Goal: Information Seeking & Learning: Learn about a topic

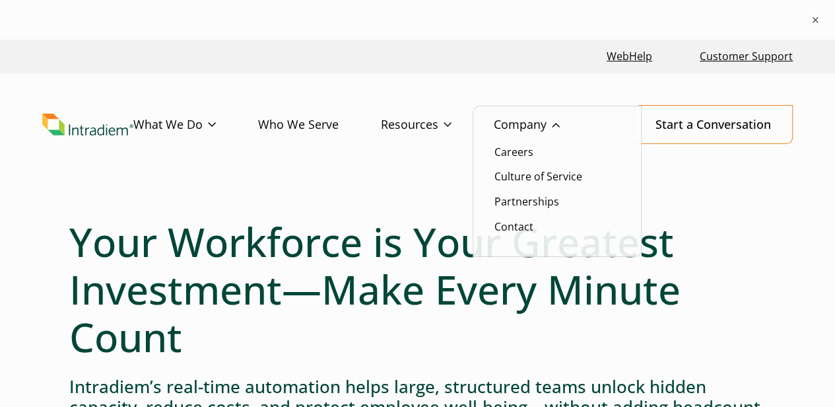
click at [531, 125] on link "Company" at bounding box center [548, 125] width 108 height 38
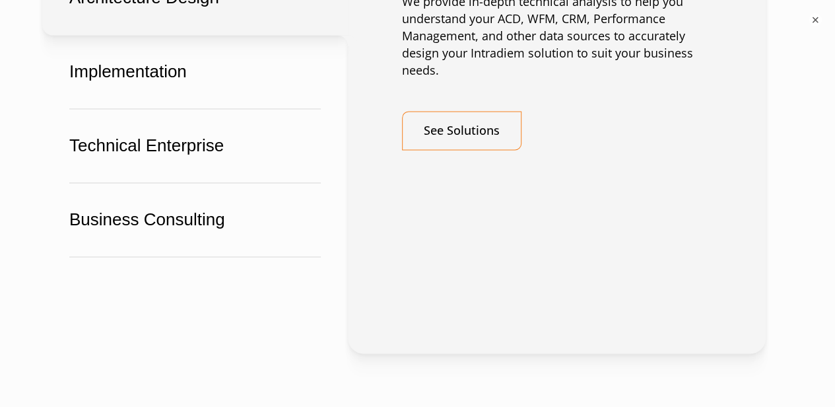
scroll to position [3500, 0]
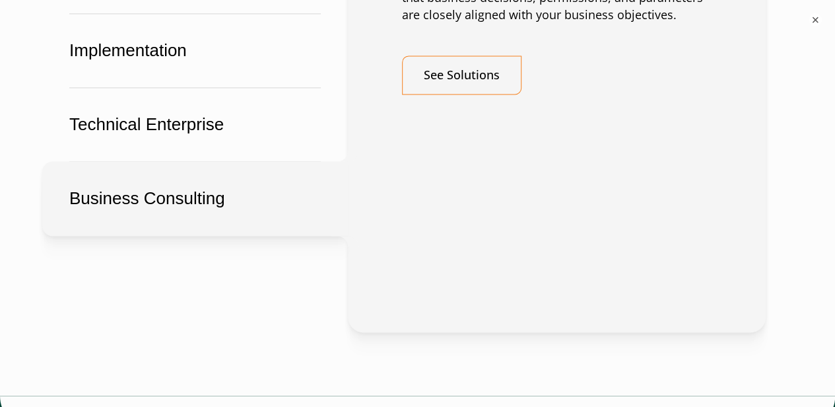
click at [120, 190] on button "Business Consulting" at bounding box center [195, 198] width 306 height 75
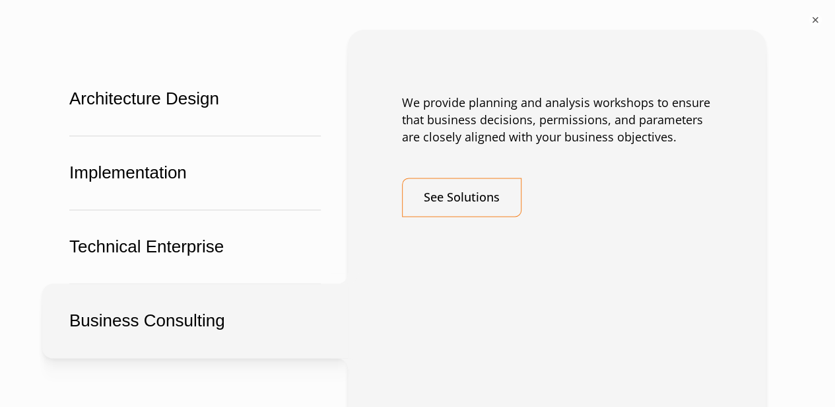
scroll to position [3302, 0]
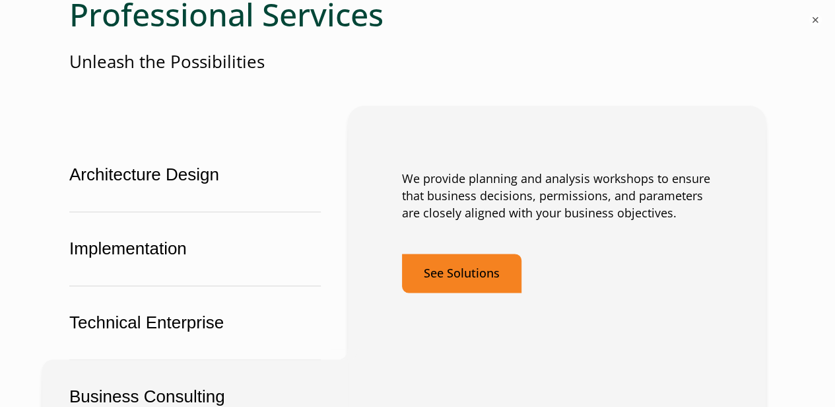
click at [477, 263] on link "See Solutions" at bounding box center [462, 273] width 120 height 39
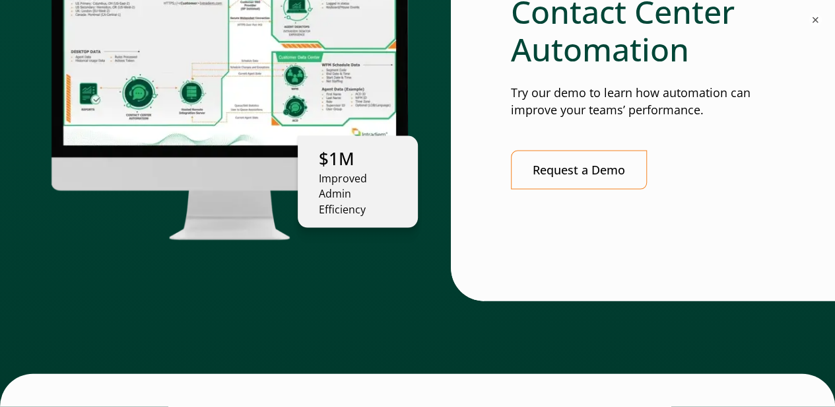
scroll to position [4028, 0]
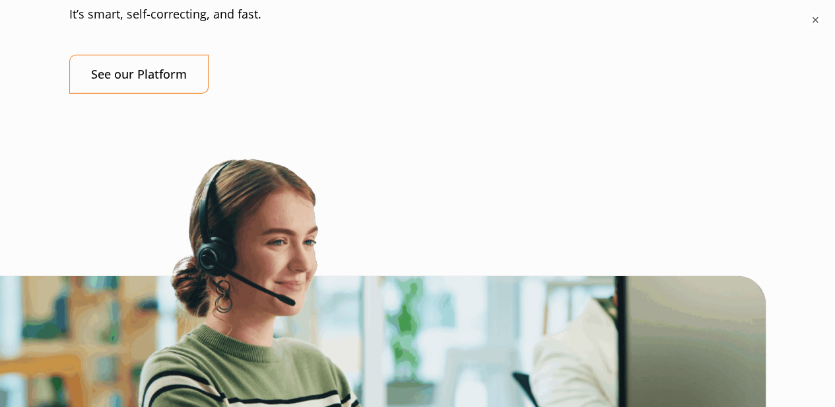
scroll to position [1717, 0]
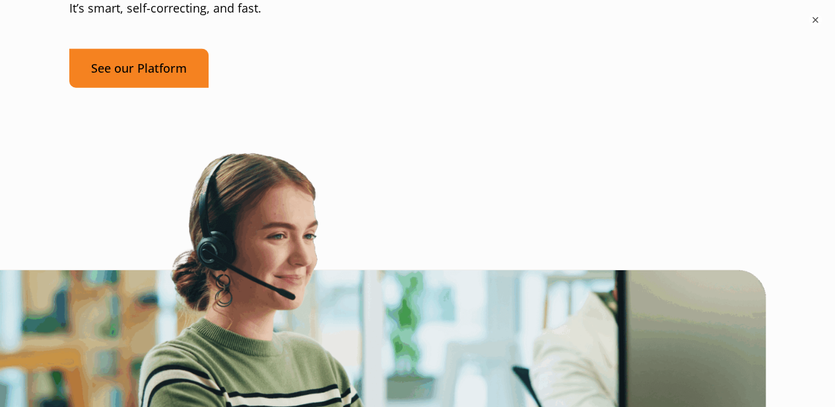
click at [125, 69] on link "See our Platform" at bounding box center [138, 68] width 139 height 39
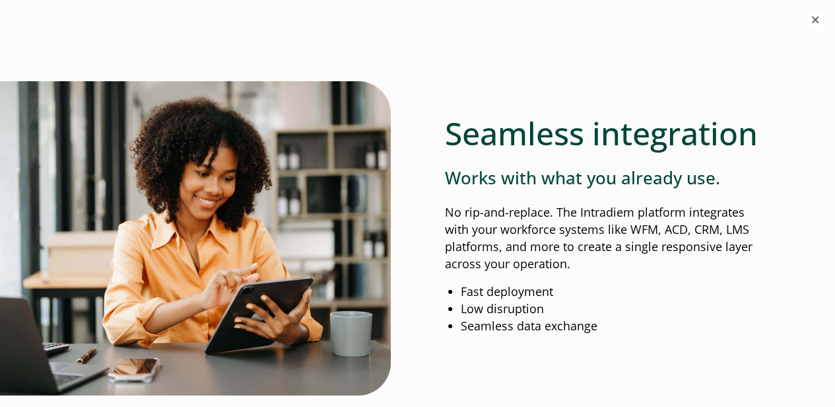
scroll to position [1387, 0]
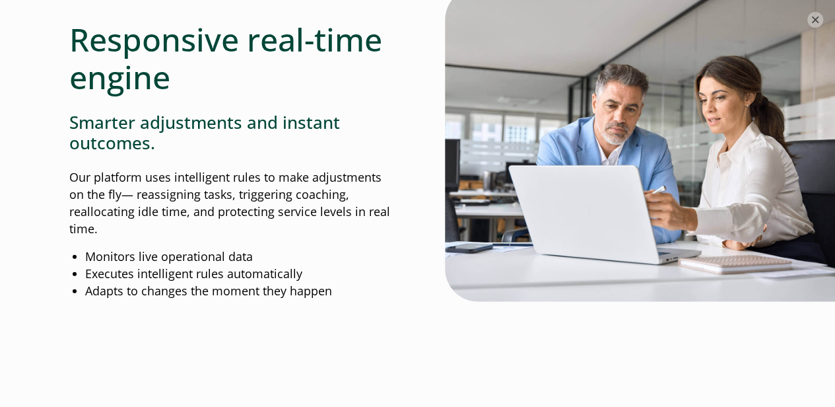
click at [820, 17] on button "×" at bounding box center [816, 20] width 16 height 16
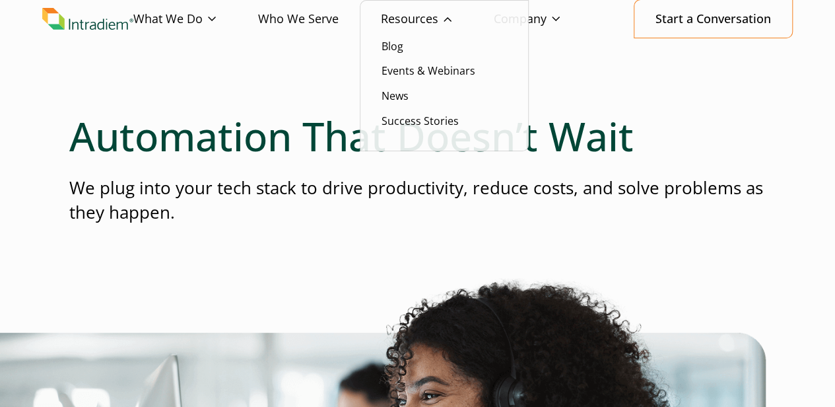
scroll to position [0, 0]
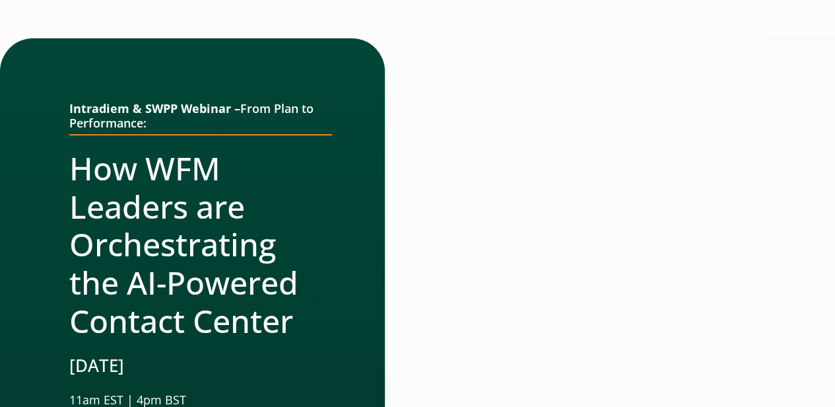
scroll to position [132, 0]
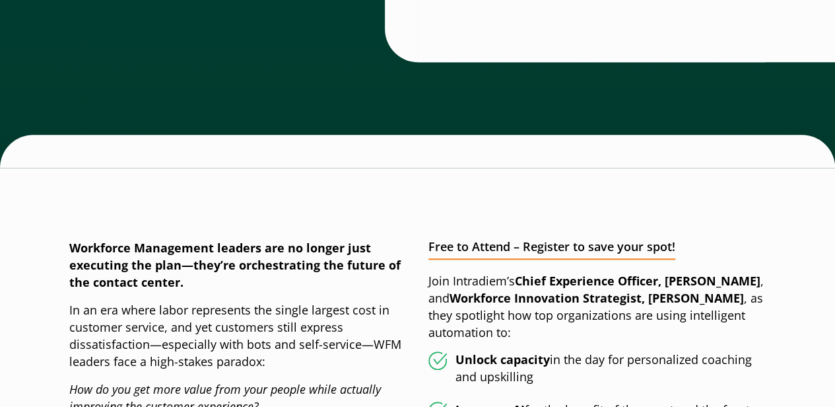
scroll to position [528, 0]
